Goal: Transaction & Acquisition: Purchase product/service

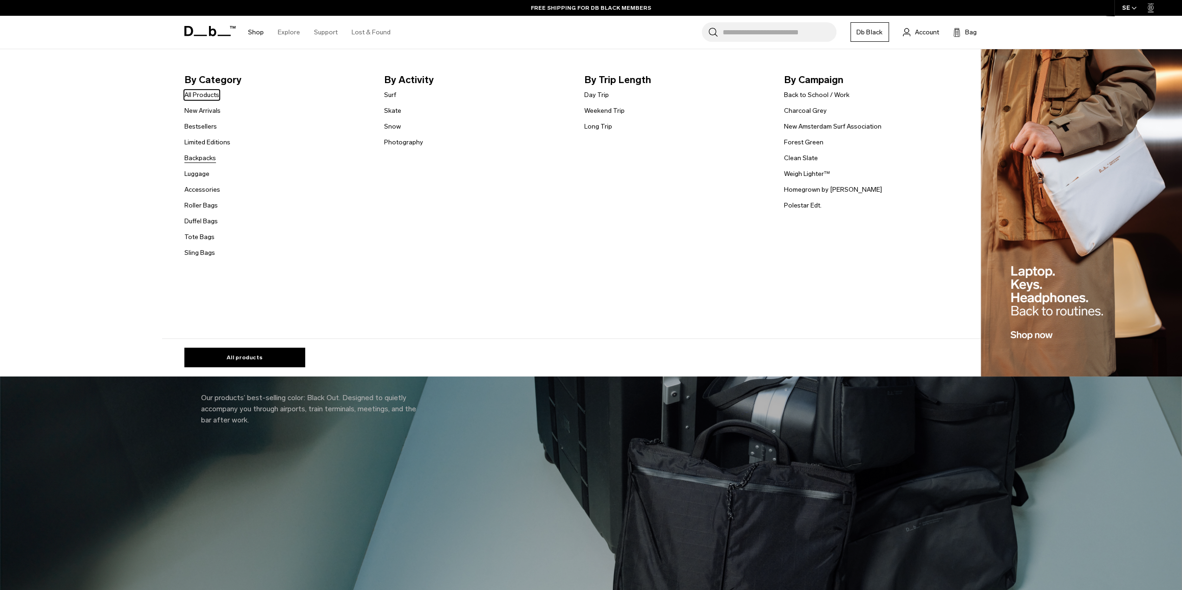
click at [209, 157] on link "Backpacks" at bounding box center [200, 158] width 32 height 10
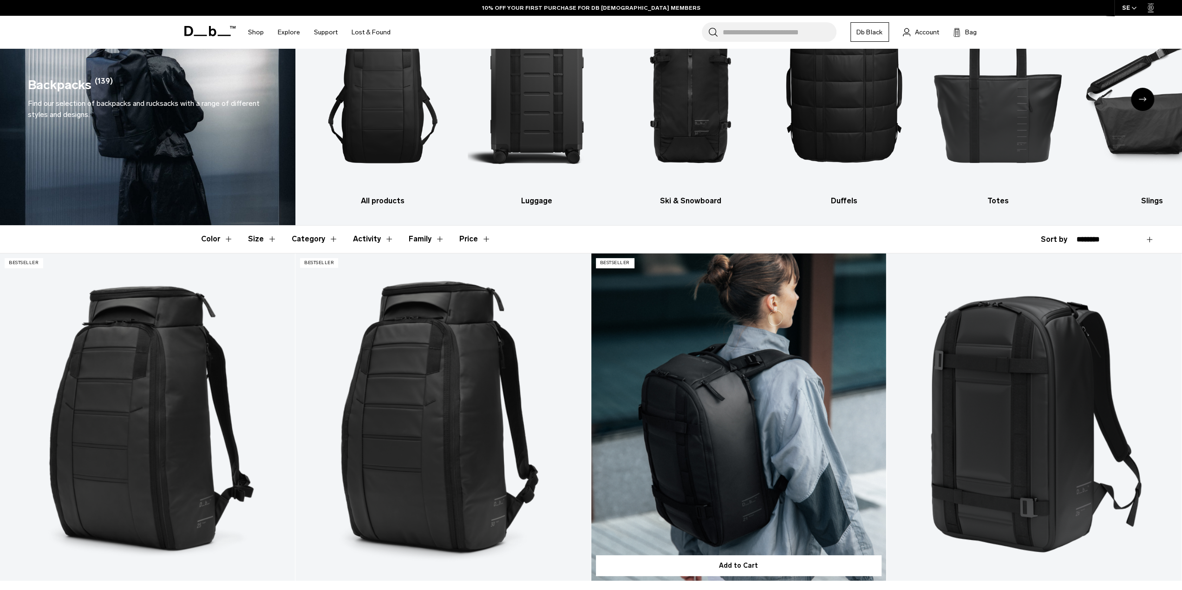
scroll to position [279, 0]
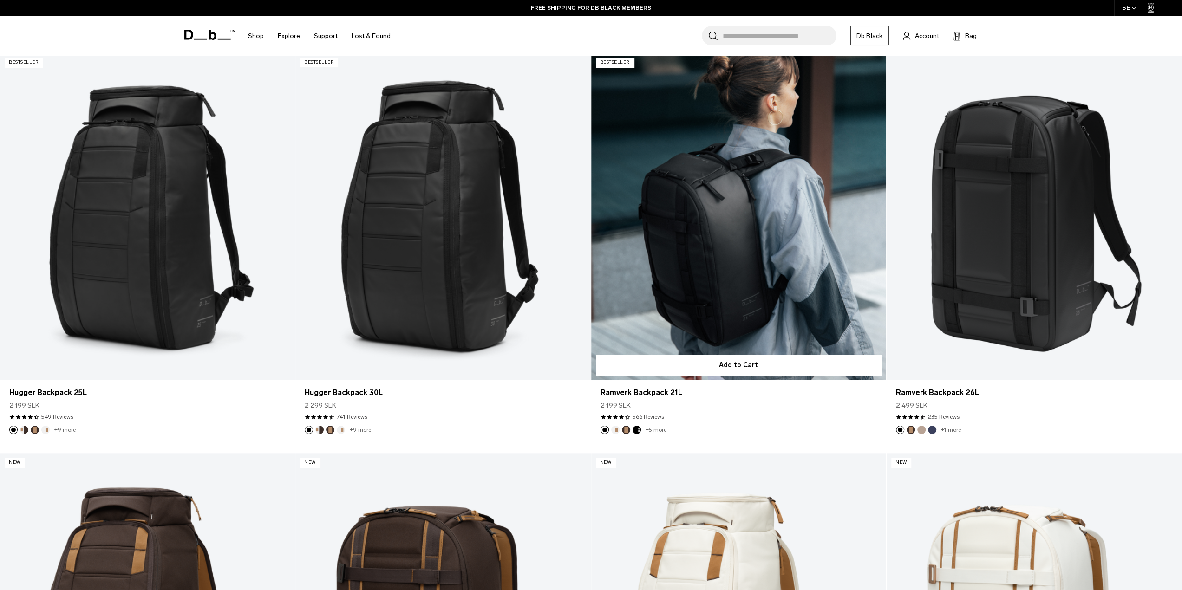
click at [674, 217] on link "Ramverk Backpack 21L" at bounding box center [738, 217] width 295 height 328
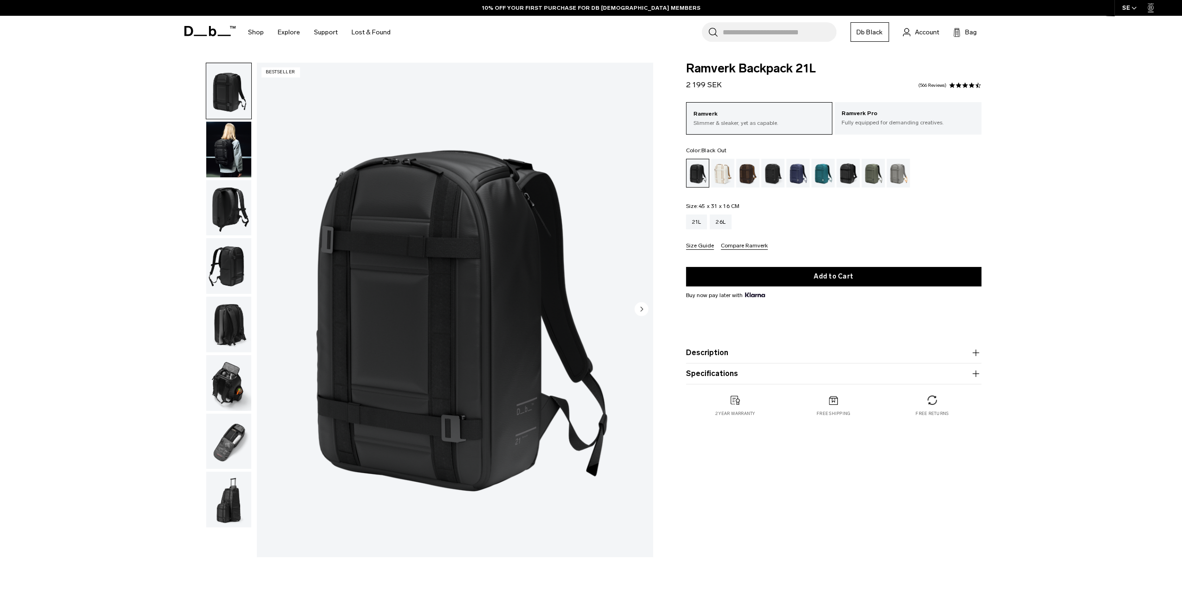
click at [221, 152] on img "button" at bounding box center [228, 150] width 45 height 56
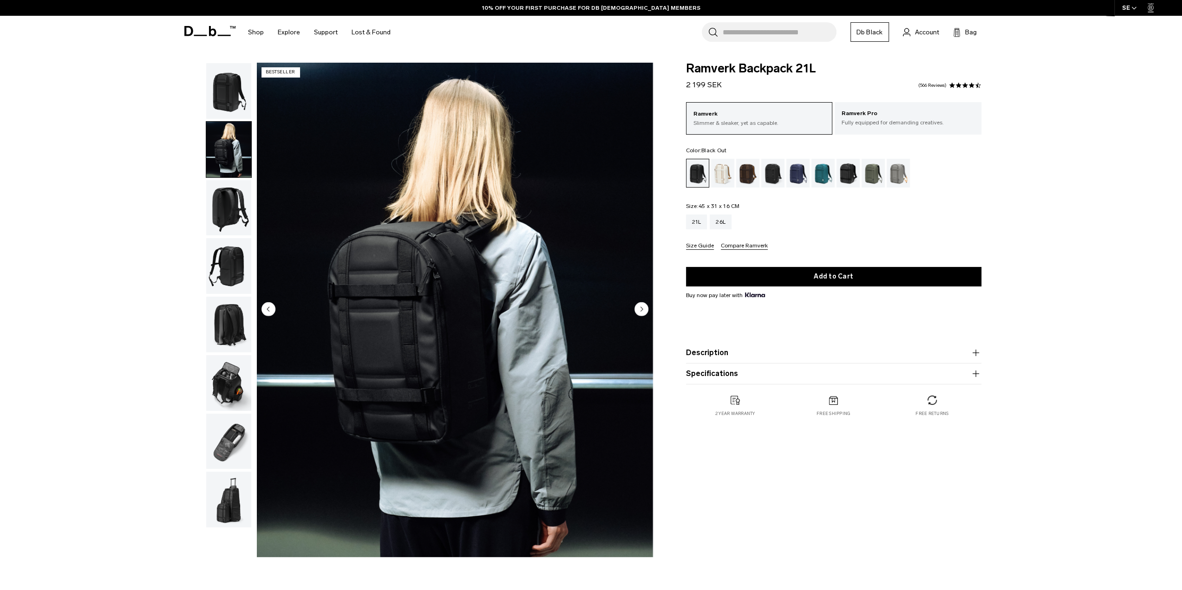
click at [228, 213] on img "button" at bounding box center [228, 208] width 45 height 56
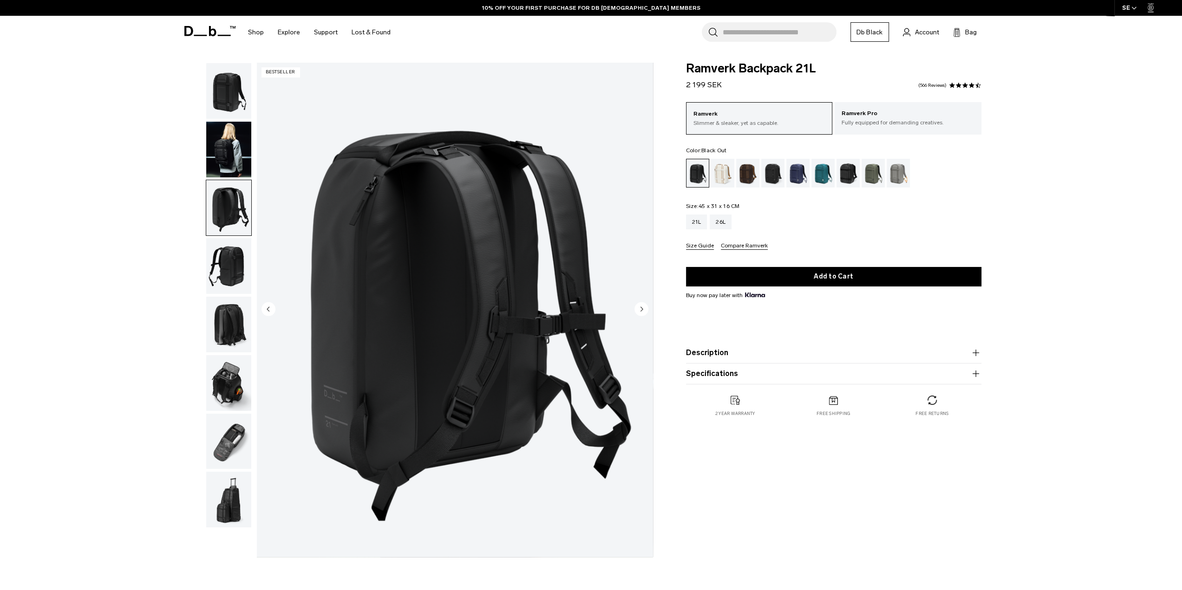
click at [228, 267] on img "button" at bounding box center [228, 266] width 45 height 56
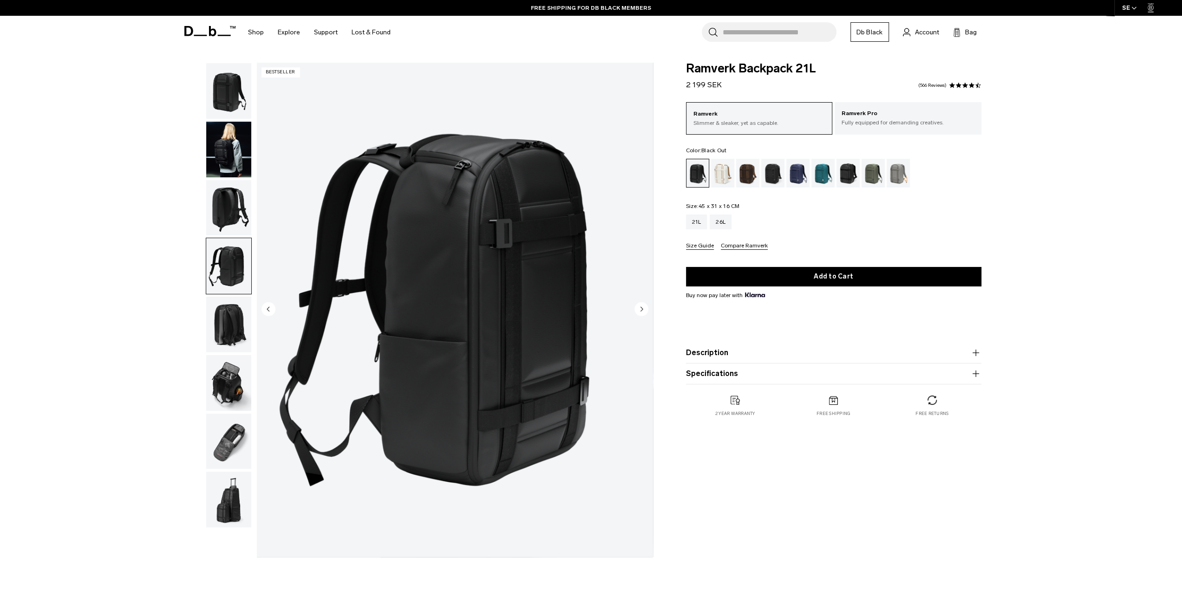
click at [235, 317] on img "button" at bounding box center [228, 325] width 45 height 56
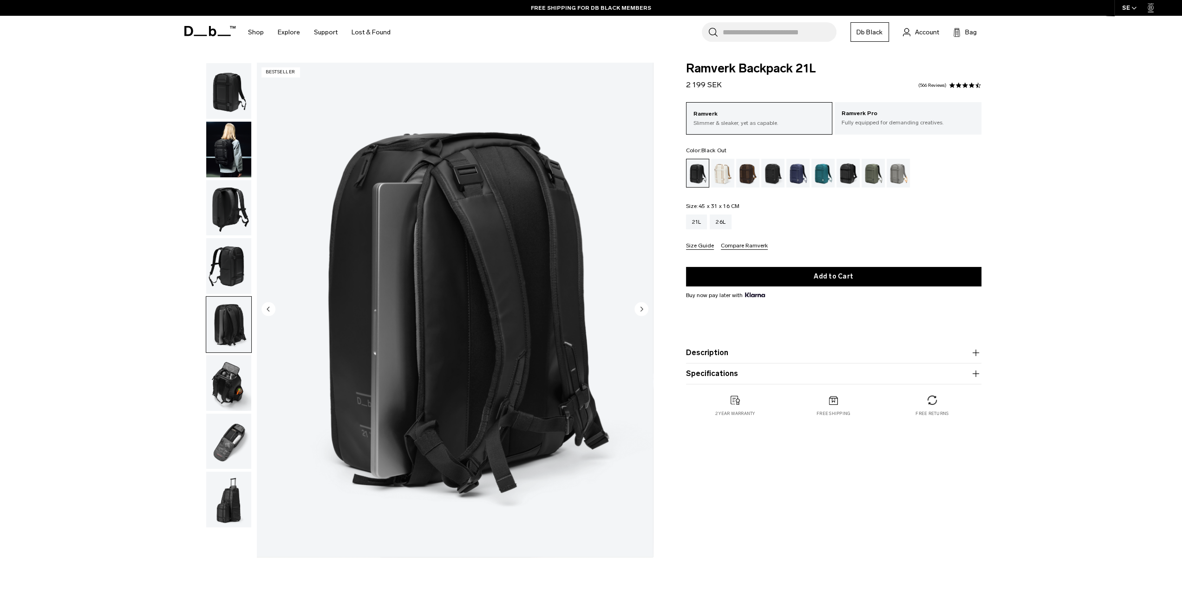
click at [232, 376] on img "button" at bounding box center [228, 383] width 45 height 56
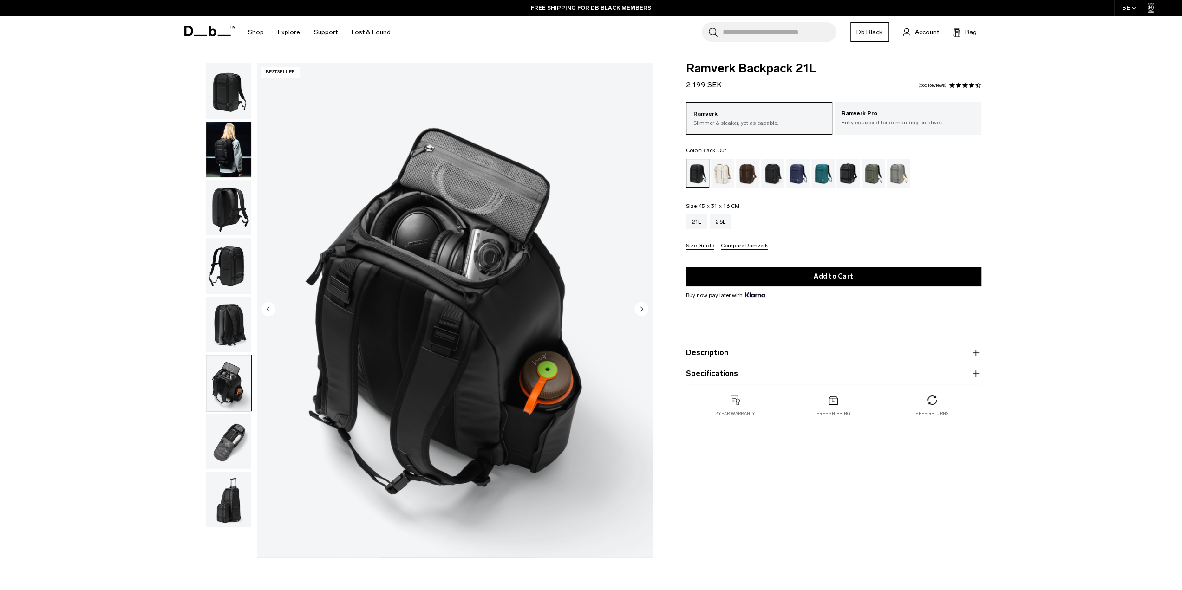
click at [226, 433] on img "button" at bounding box center [228, 442] width 45 height 56
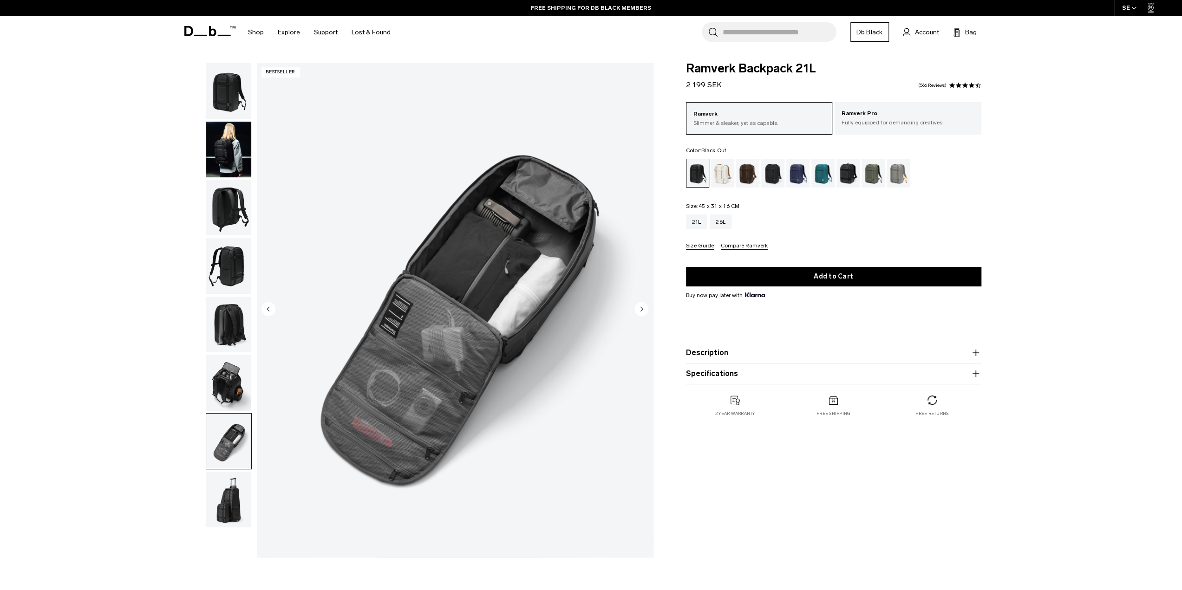
click at [224, 496] on img "button" at bounding box center [228, 500] width 45 height 56
